Goal: Task Accomplishment & Management: Use online tool/utility

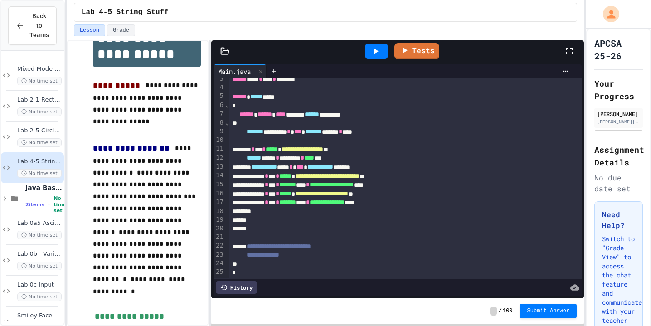
scroll to position [22, 0]
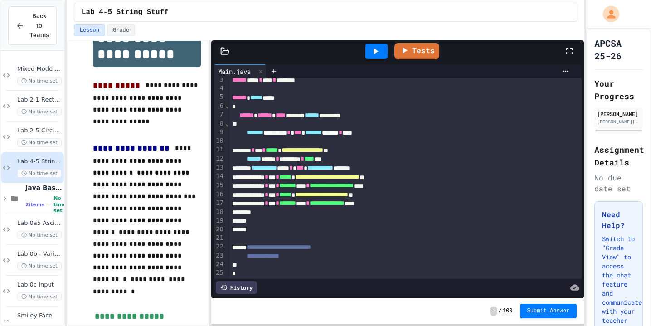
click at [227, 50] on icon at bounding box center [225, 51] width 8 height 6
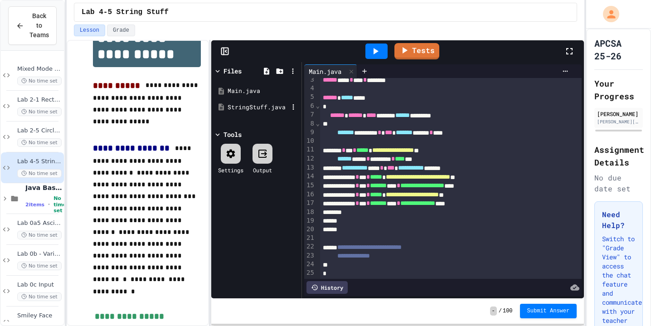
click at [256, 107] on div "StringStuff.java" at bounding box center [258, 107] width 61 height 9
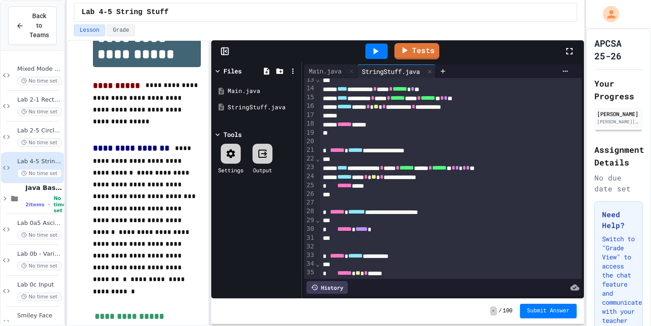
scroll to position [115, 0]
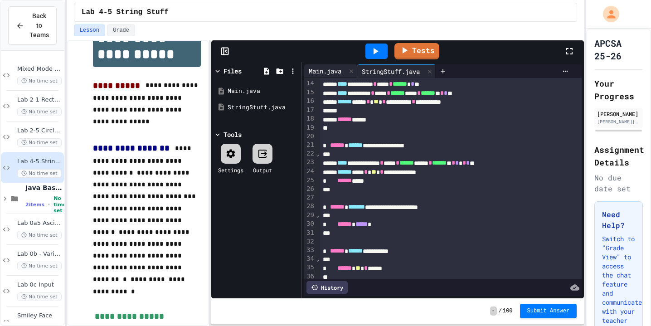
click at [330, 72] on div "Main.java" at bounding box center [325, 71] width 42 height 10
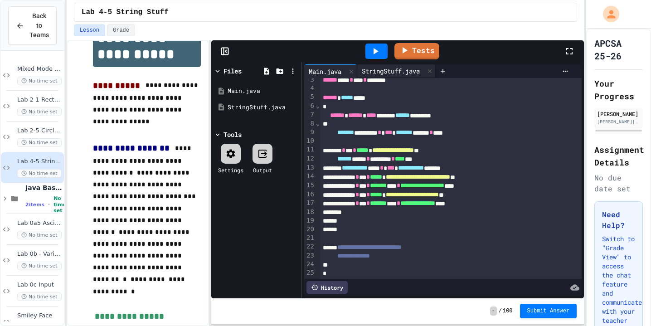
click at [388, 71] on div "StringStuff.java" at bounding box center [390, 71] width 67 height 10
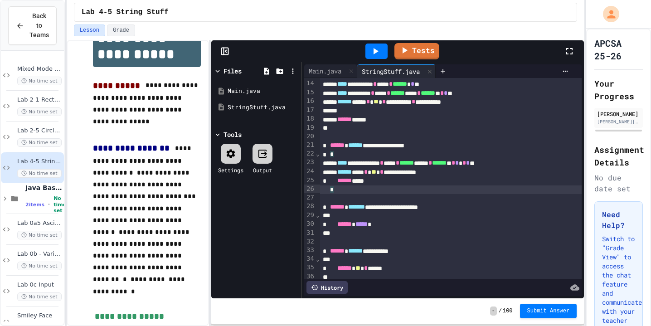
click at [334, 190] on div "*" at bounding box center [451, 190] width 262 height 9
click at [410, 186] on div "**********" at bounding box center [451, 190] width 262 height 9
click at [431, 49] on link "Tests" at bounding box center [417, 51] width 45 height 16
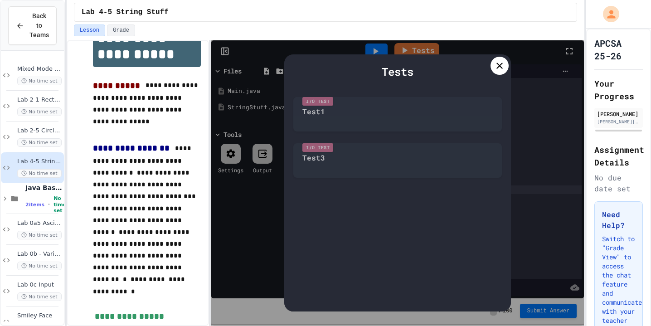
click at [338, 125] on div "I/O Test Test1" at bounding box center [397, 112] width 209 height 39
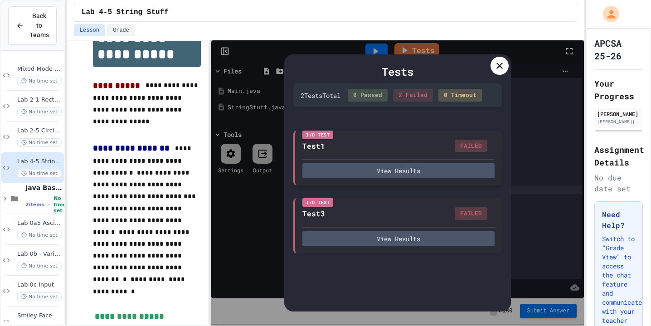
click at [338, 152] on div "I/O Test Test1 FAILED View Results" at bounding box center [397, 158] width 209 height 55
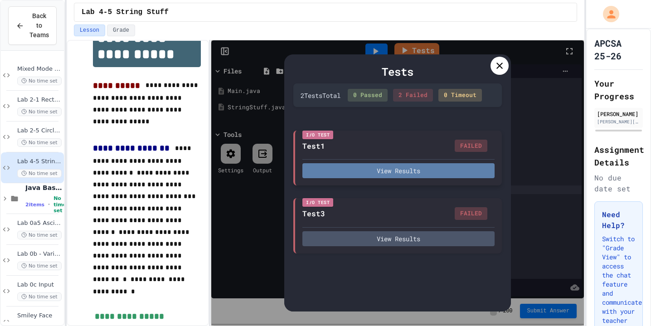
click at [343, 178] on button "View Results" at bounding box center [399, 170] width 192 height 15
type textarea "*"
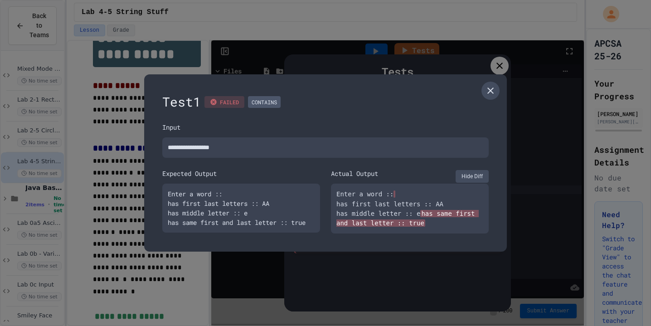
click at [483, 83] on link at bounding box center [491, 91] width 18 height 18
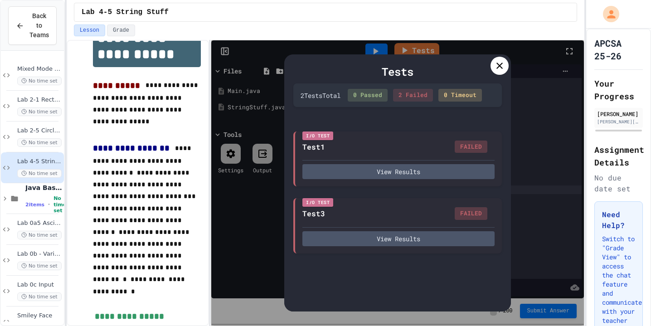
click at [495, 75] on div "Tests" at bounding box center [397, 72] width 209 height 16
click at [493, 71] on div at bounding box center [500, 66] width 18 height 18
